Goal: Find specific fact: Find specific fact

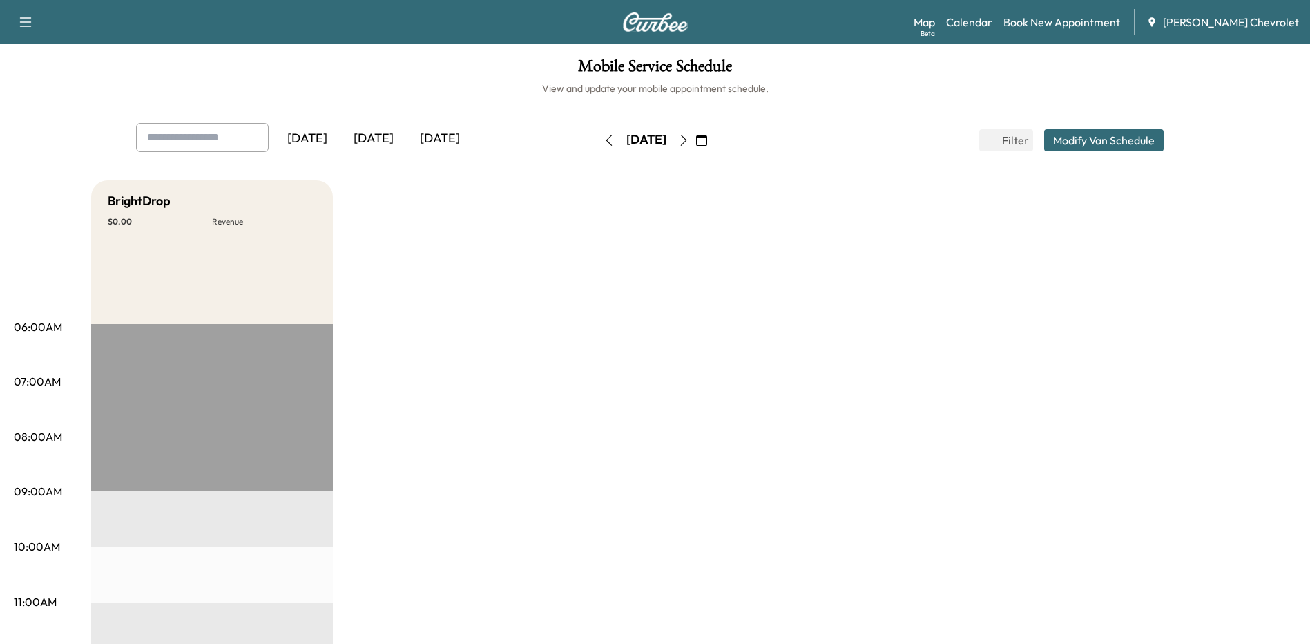
click at [448, 139] on div "[DATE]" at bounding box center [440, 139] width 66 height 32
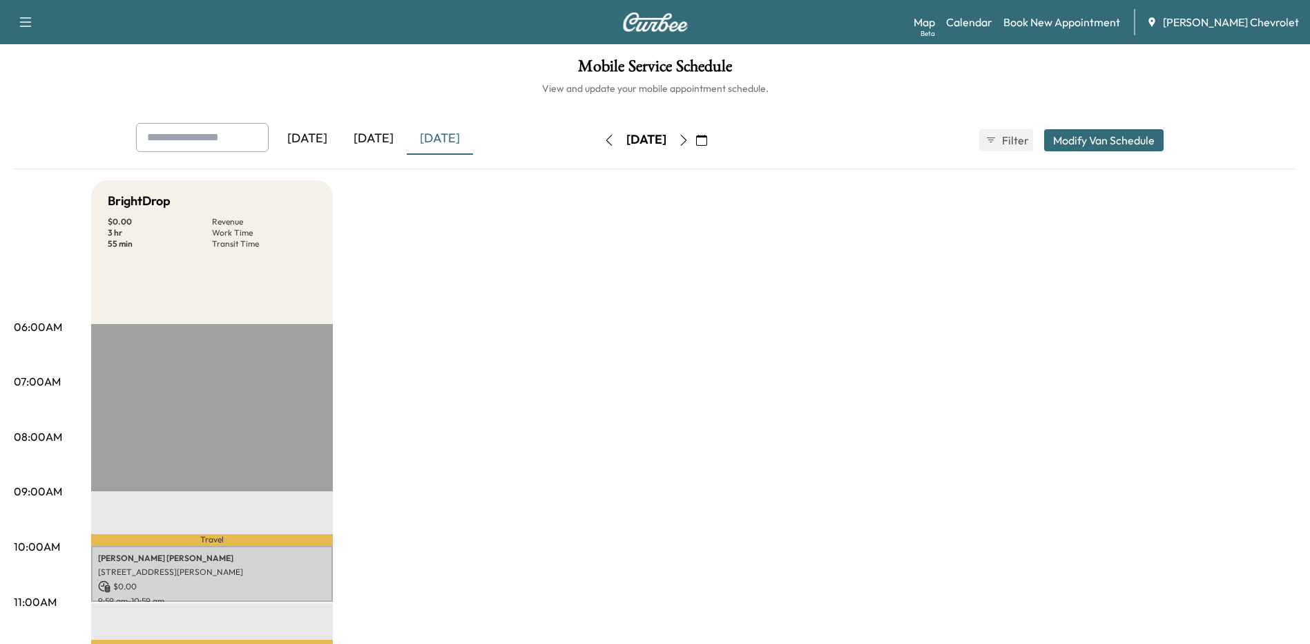
click at [383, 137] on div "[DATE]" at bounding box center [374, 139] width 66 height 32
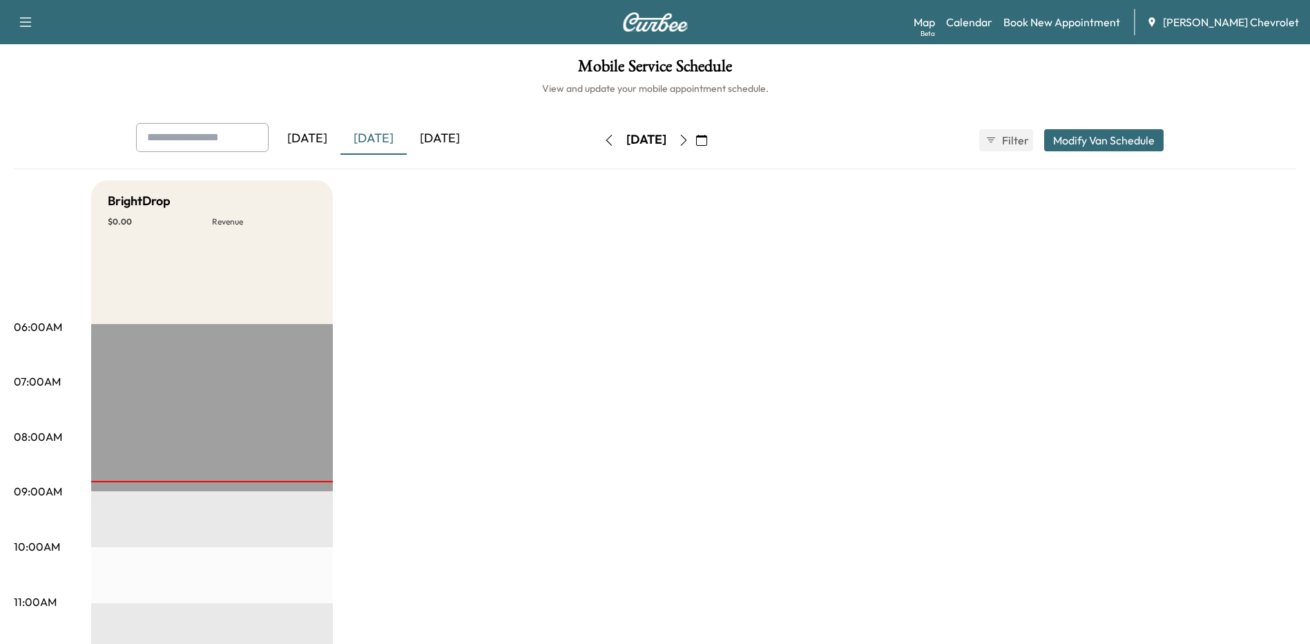
click at [457, 140] on div "[DATE]" at bounding box center [440, 139] width 66 height 32
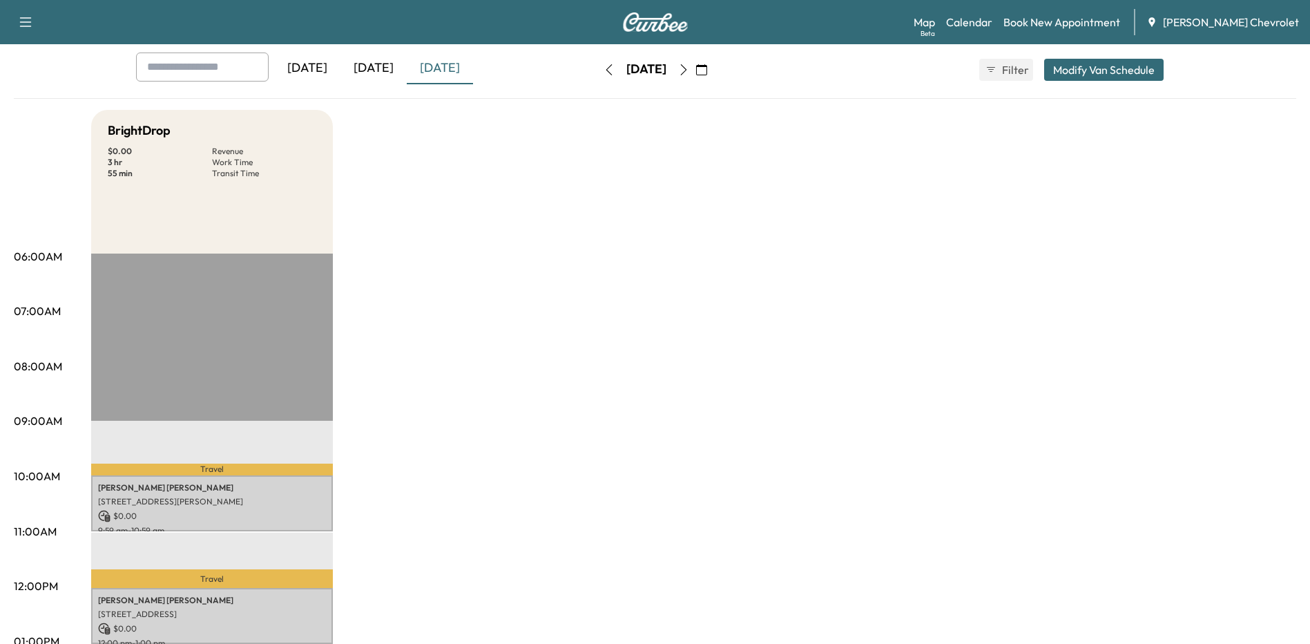
scroll to position [138, 0]
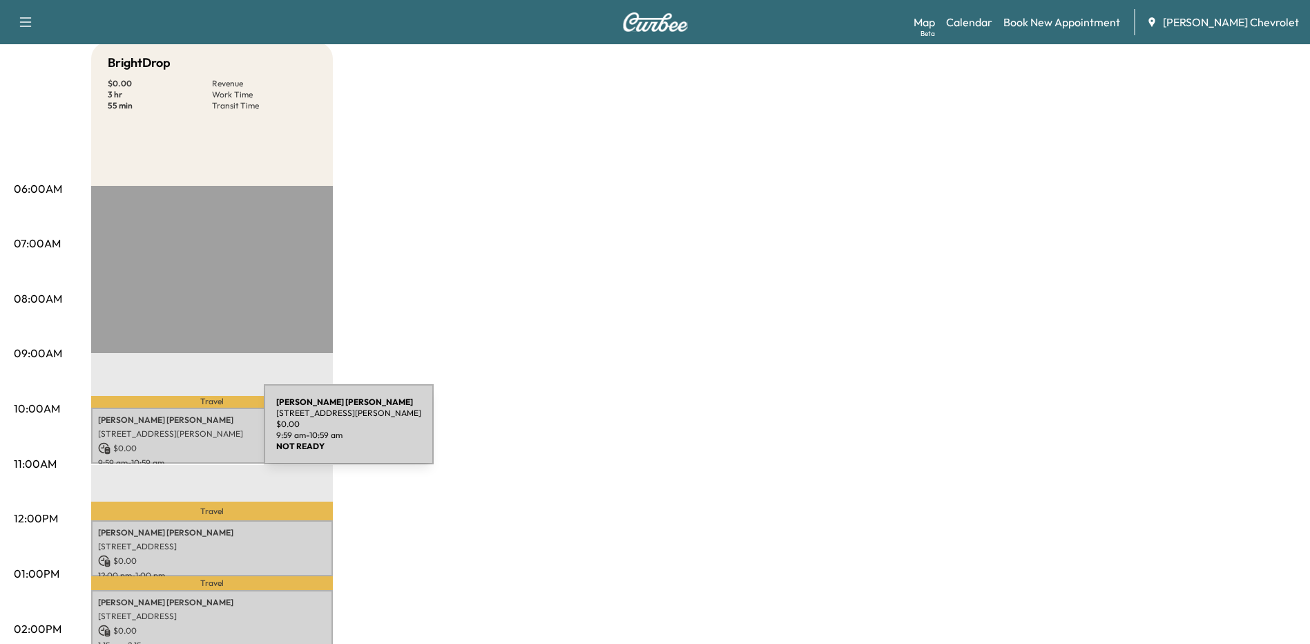
click at [161, 432] on p "[STREET_ADDRESS][PERSON_NAME]" at bounding box center [212, 433] width 228 height 11
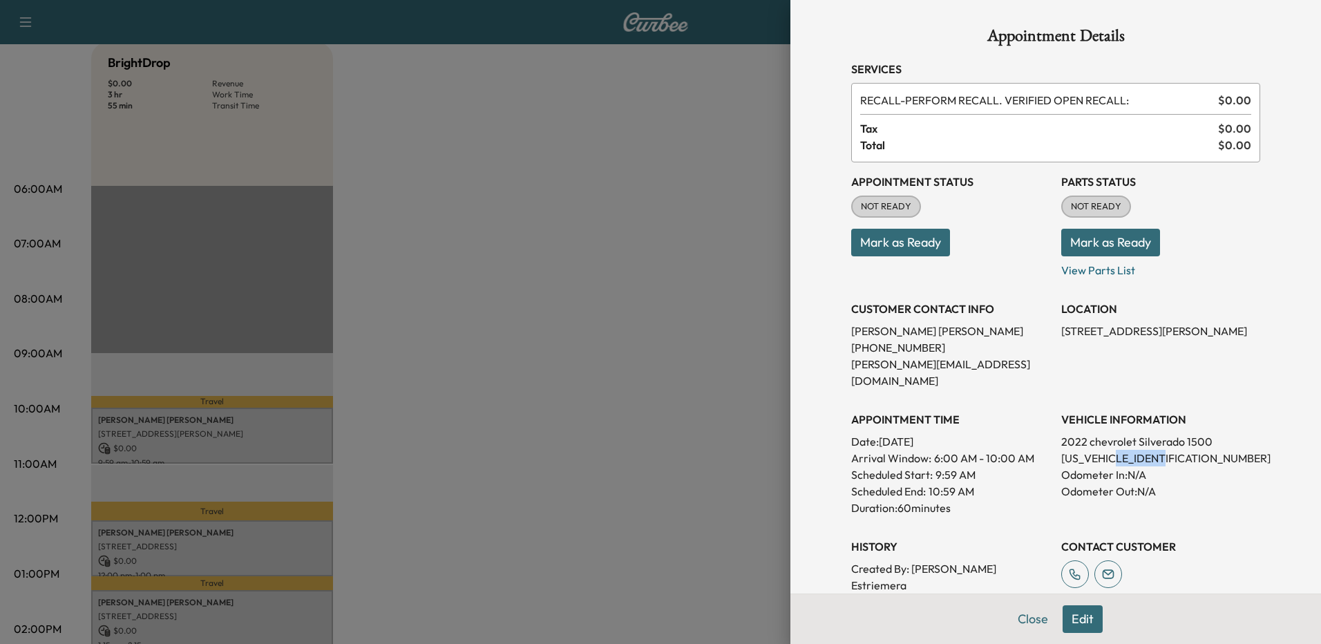
drag, startPoint x: 1160, startPoint y: 439, endPoint x: 1111, endPoint y: 441, distance: 49.1
click at [1111, 450] on p "1GCUDEET8NZ523131" at bounding box center [1160, 458] width 199 height 17
drag, startPoint x: 1111, startPoint y: 441, endPoint x: 1138, endPoint y: 435, distance: 28.2
copy p "NZ523131"
click at [173, 533] on div at bounding box center [660, 322] width 1321 height 644
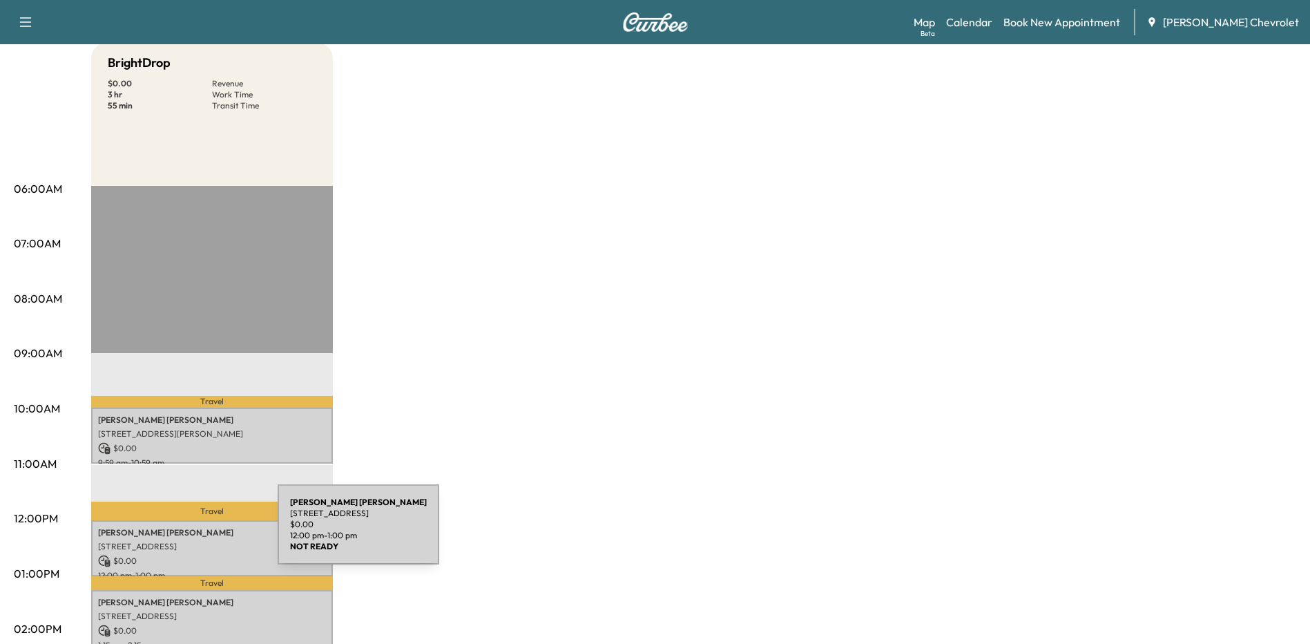
click at [174, 533] on p "Glenn Snyder" at bounding box center [212, 532] width 228 height 11
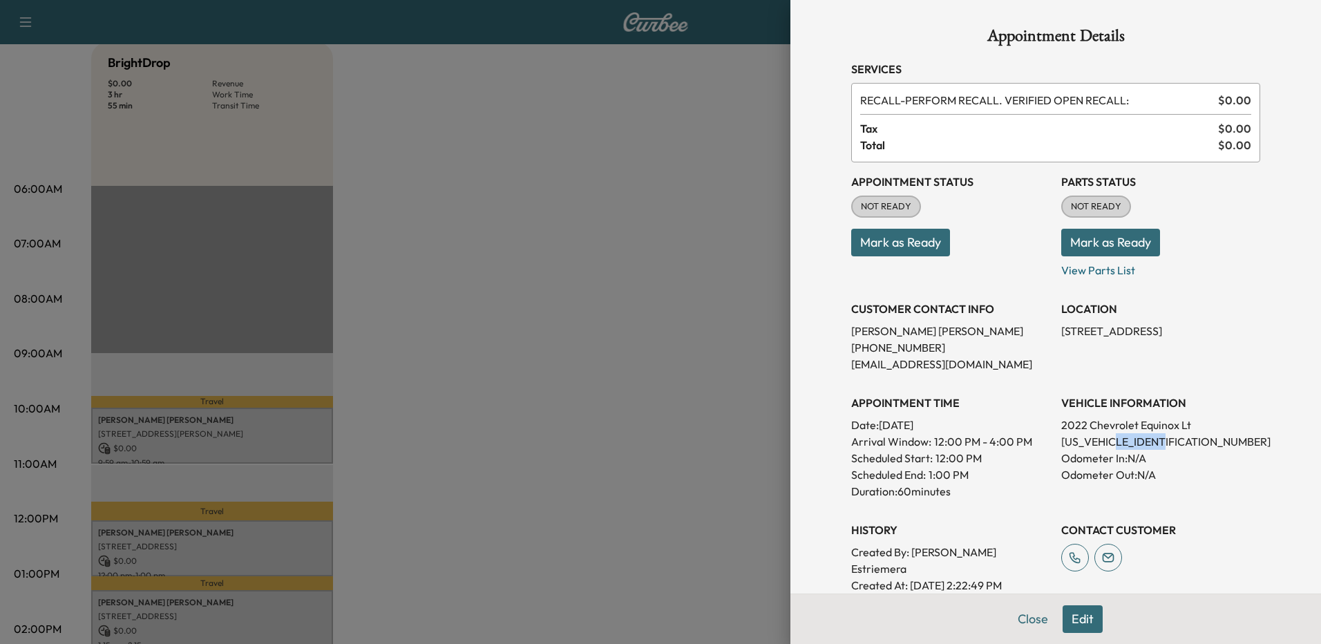
drag, startPoint x: 1164, startPoint y: 440, endPoint x: 1118, endPoint y: 449, distance: 47.1
click at [1118, 449] on p "3GNAXKEV6NL255561" at bounding box center [1160, 441] width 199 height 17
drag, startPoint x: 1118, startPoint y: 449, endPoint x: 1126, endPoint y: 446, distance: 8.7
copy p "NL255561"
click at [624, 404] on div at bounding box center [660, 322] width 1321 height 644
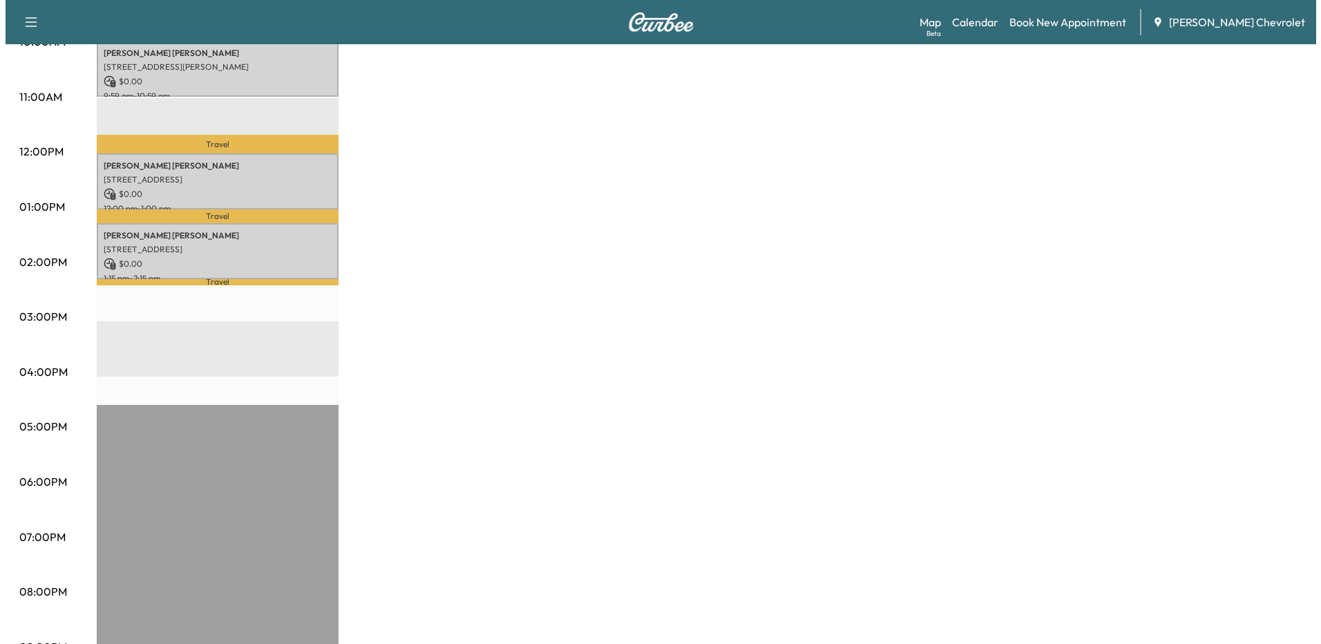
scroll to position [414, 0]
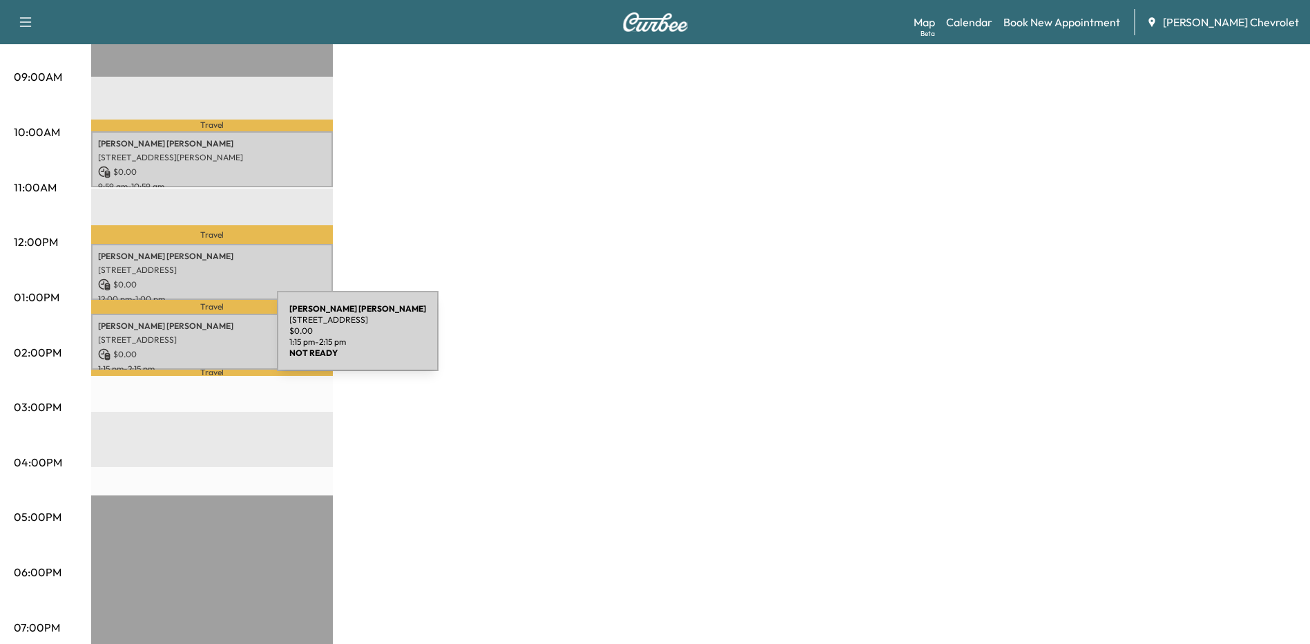
click at [174, 339] on p "[STREET_ADDRESS]" at bounding box center [212, 339] width 228 height 11
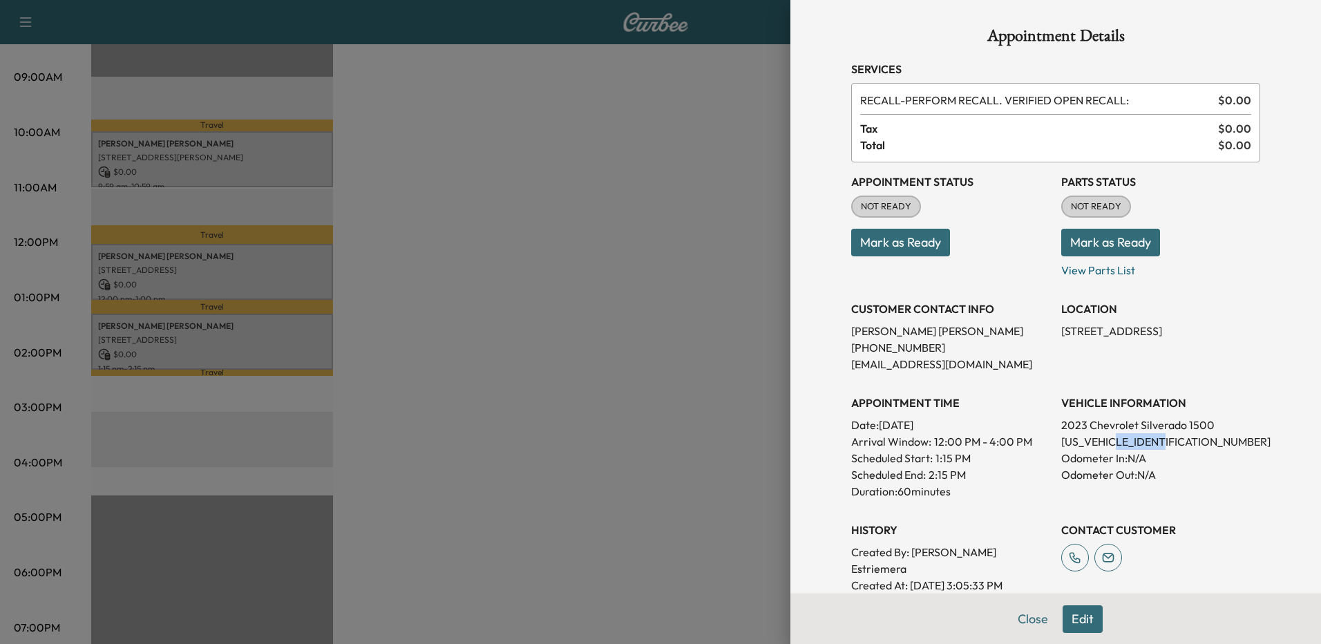
drag, startPoint x: 1162, startPoint y: 441, endPoint x: 1117, endPoint y: 439, distance: 44.9
click at [1117, 439] on p "3GCPDKEK7PG112261" at bounding box center [1160, 441] width 199 height 17
copy p "PG112261"
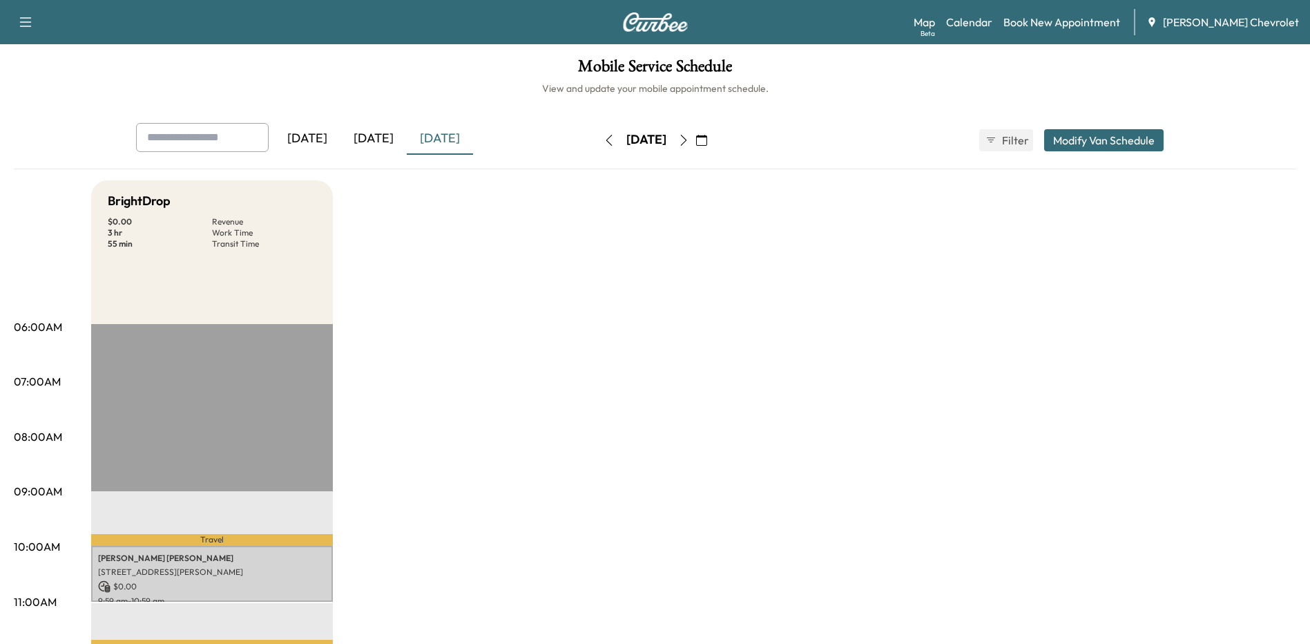
click at [689, 140] on icon "button" at bounding box center [683, 140] width 11 height 11
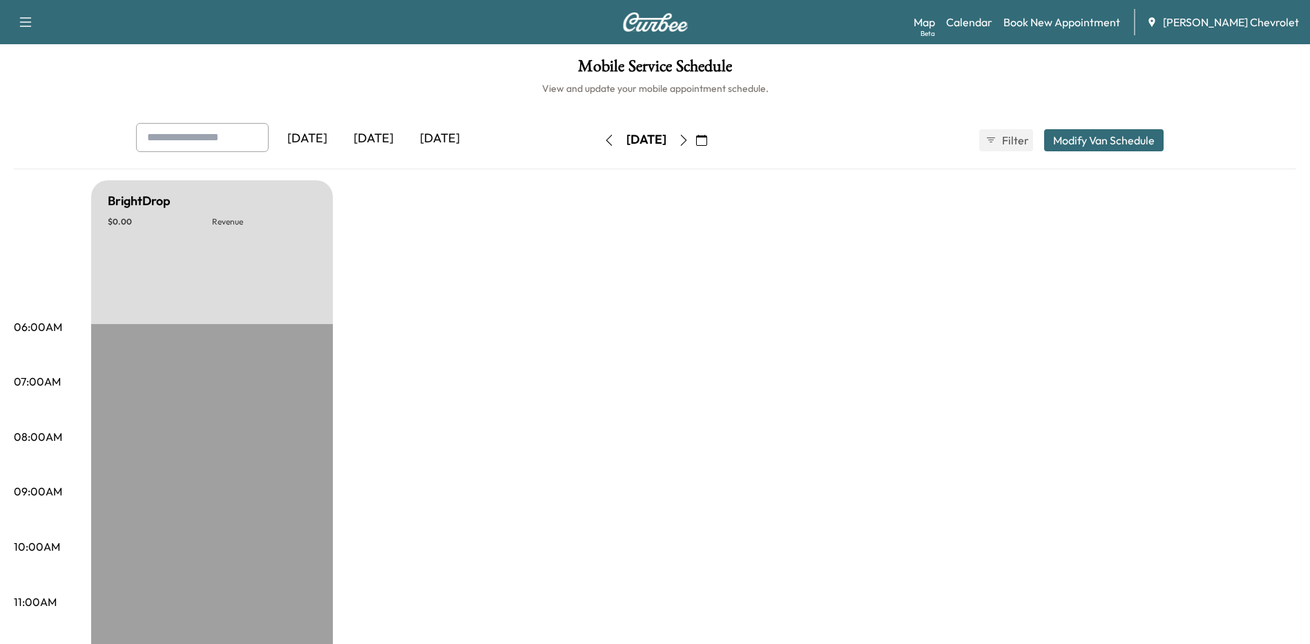
click at [689, 136] on icon "button" at bounding box center [683, 140] width 11 height 11
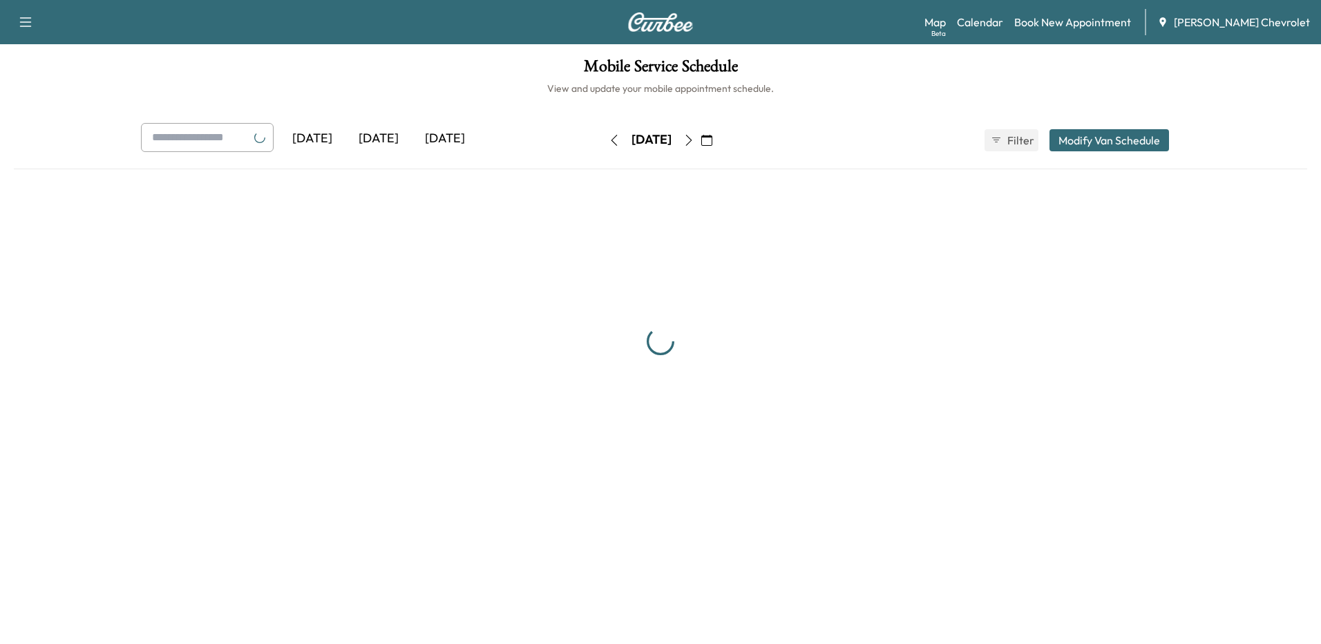
click at [718, 136] on div "Sunday, September 14 September 2025 S M T W T F S 31 1 2 3 4 5 6 7 8 9 10 11 12…" at bounding box center [660, 140] width 116 height 22
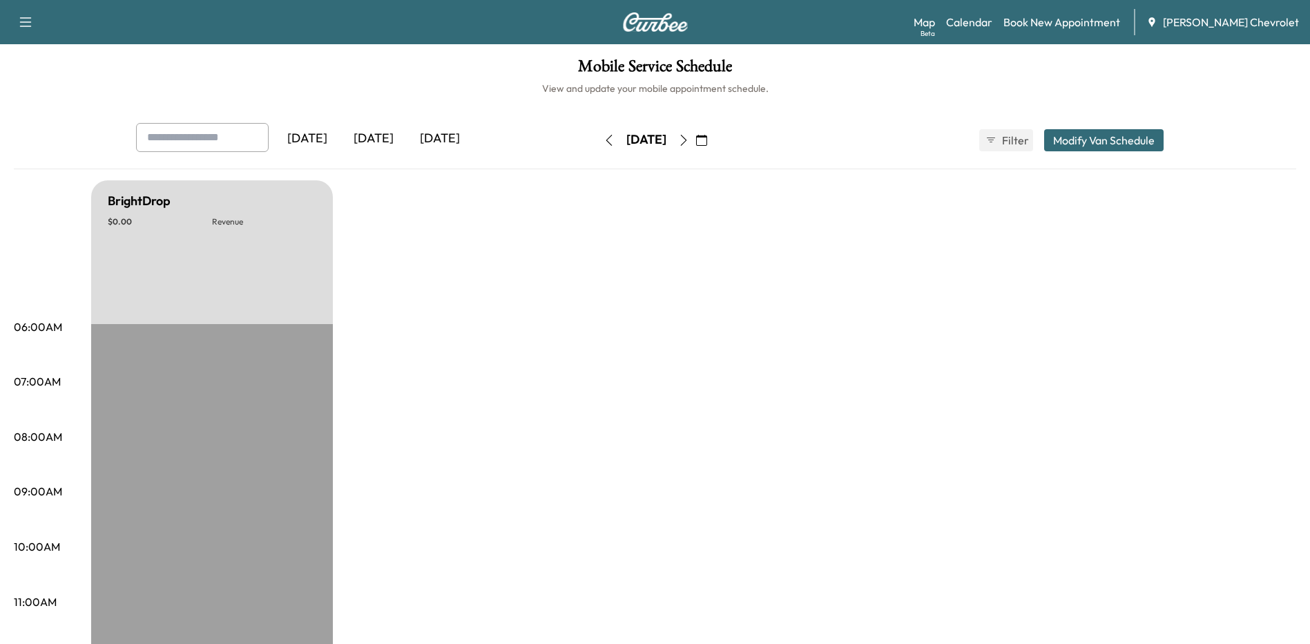
click at [687, 138] on icon "button" at bounding box center [683, 140] width 6 height 11
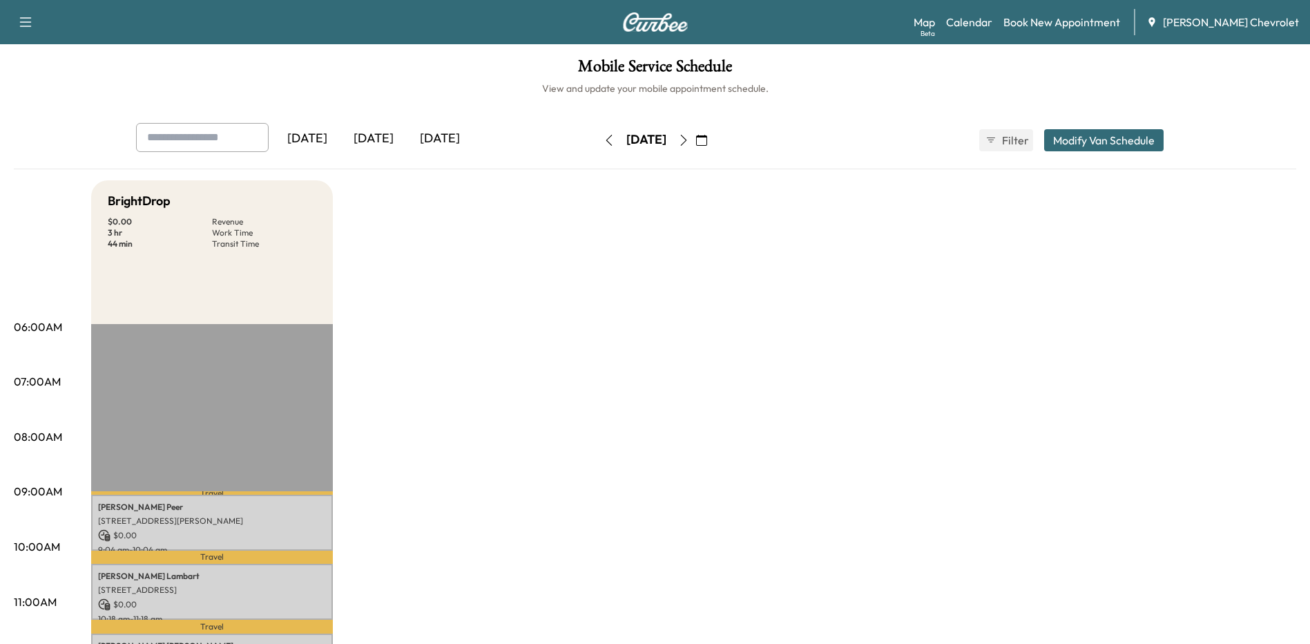
click at [373, 142] on div "[DATE]" at bounding box center [374, 139] width 66 height 32
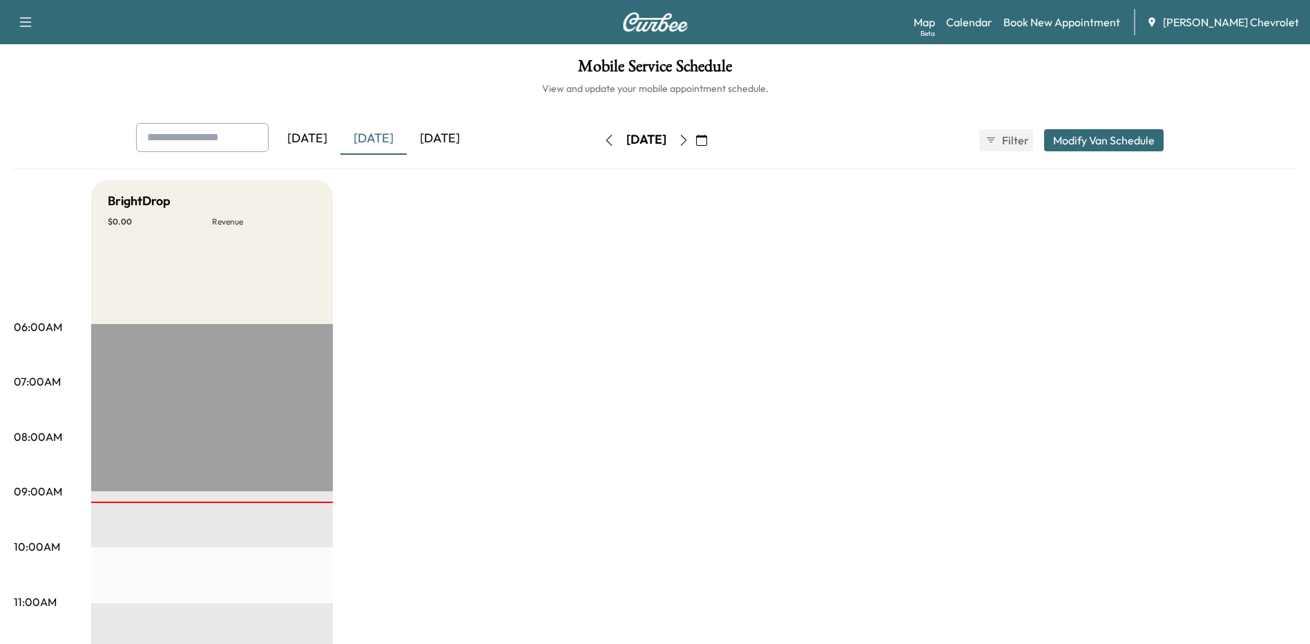
click at [449, 137] on div "[DATE]" at bounding box center [440, 139] width 66 height 32
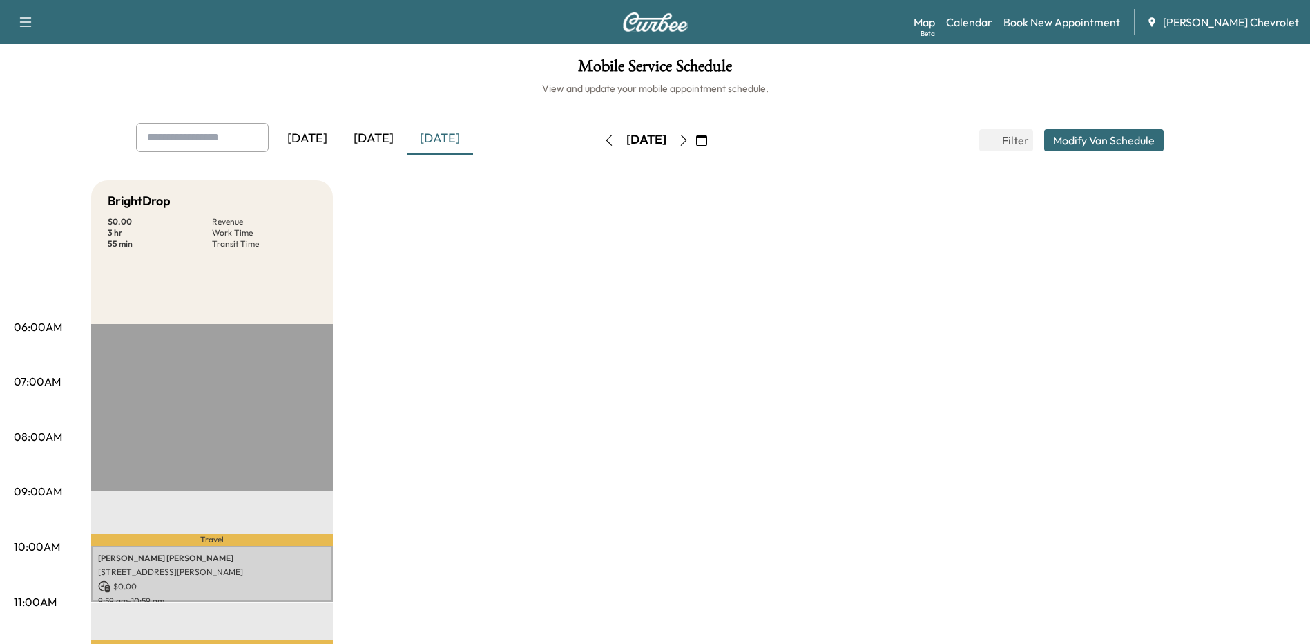
scroll to position [69, 0]
click at [372, 133] on div "[DATE]" at bounding box center [374, 139] width 66 height 32
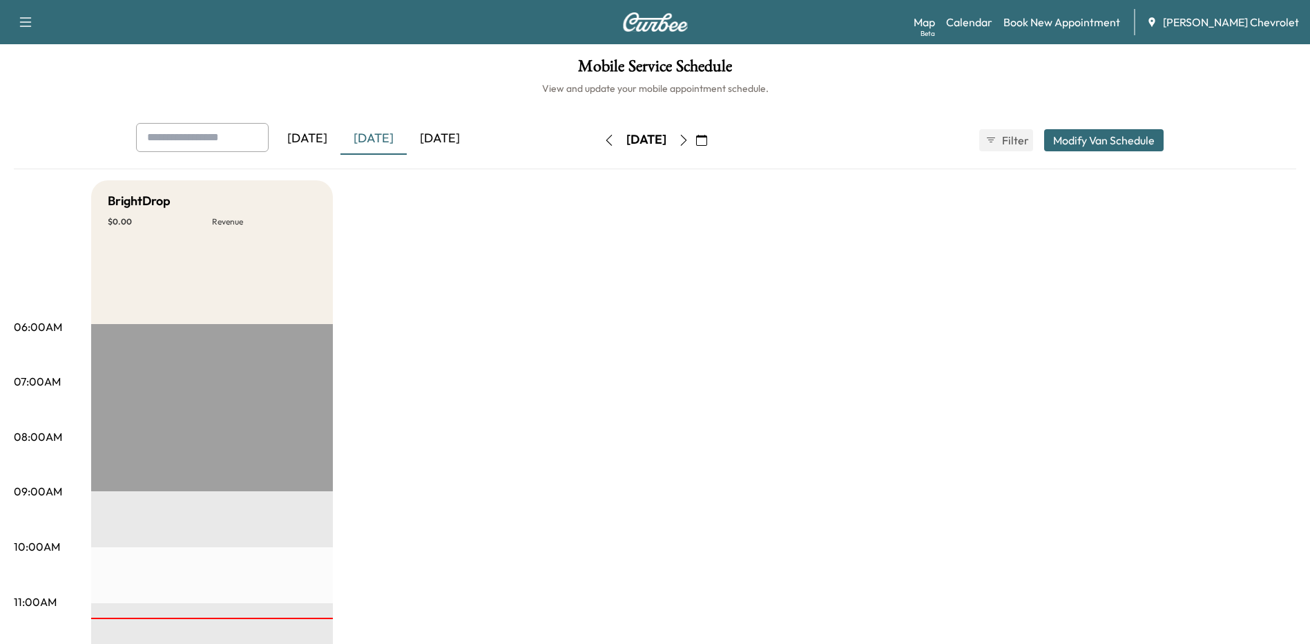
click at [430, 140] on div "[DATE]" at bounding box center [440, 139] width 66 height 32
